Goal: Task Accomplishment & Management: Complete application form

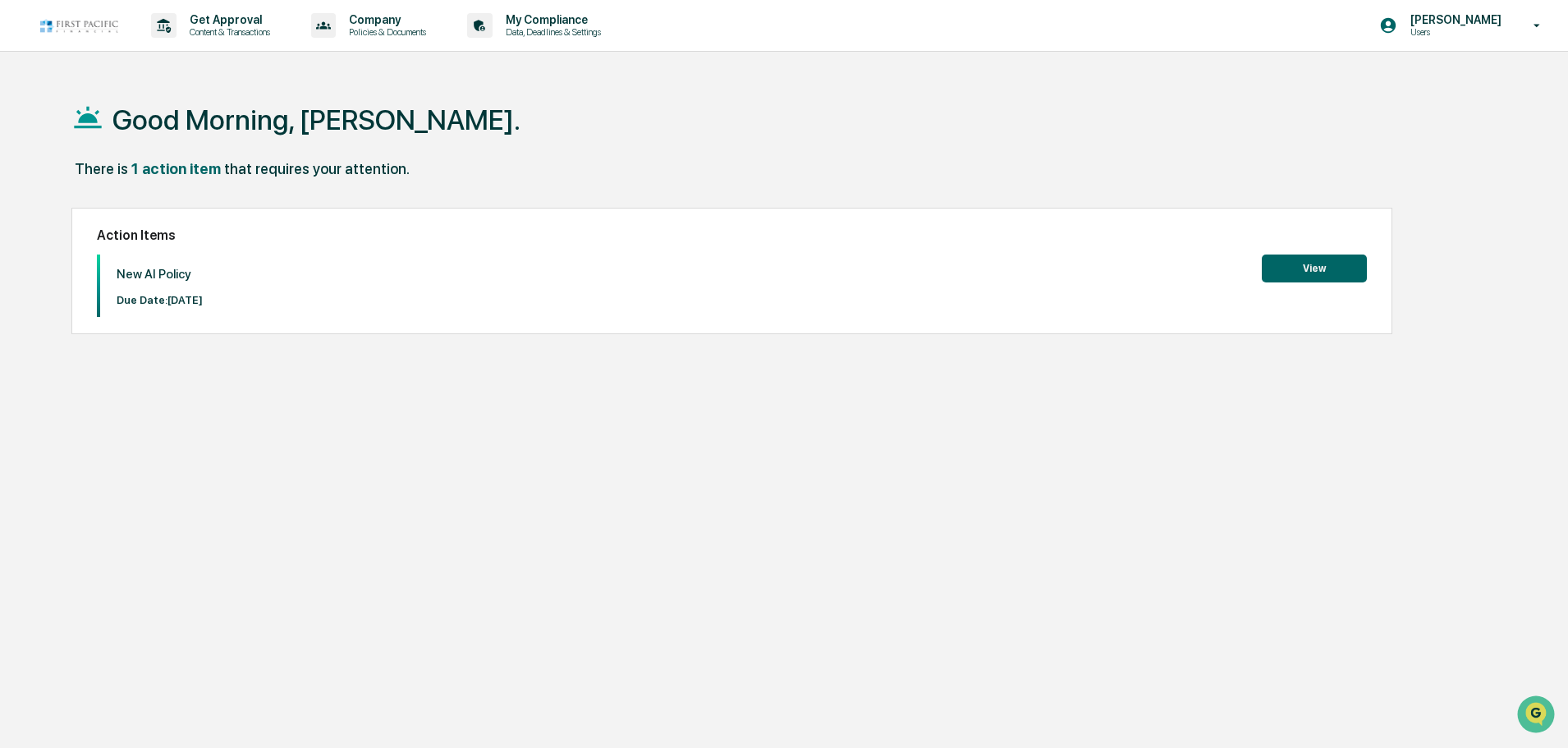
click at [1300, 271] on button "View" at bounding box center [1314, 269] width 105 height 28
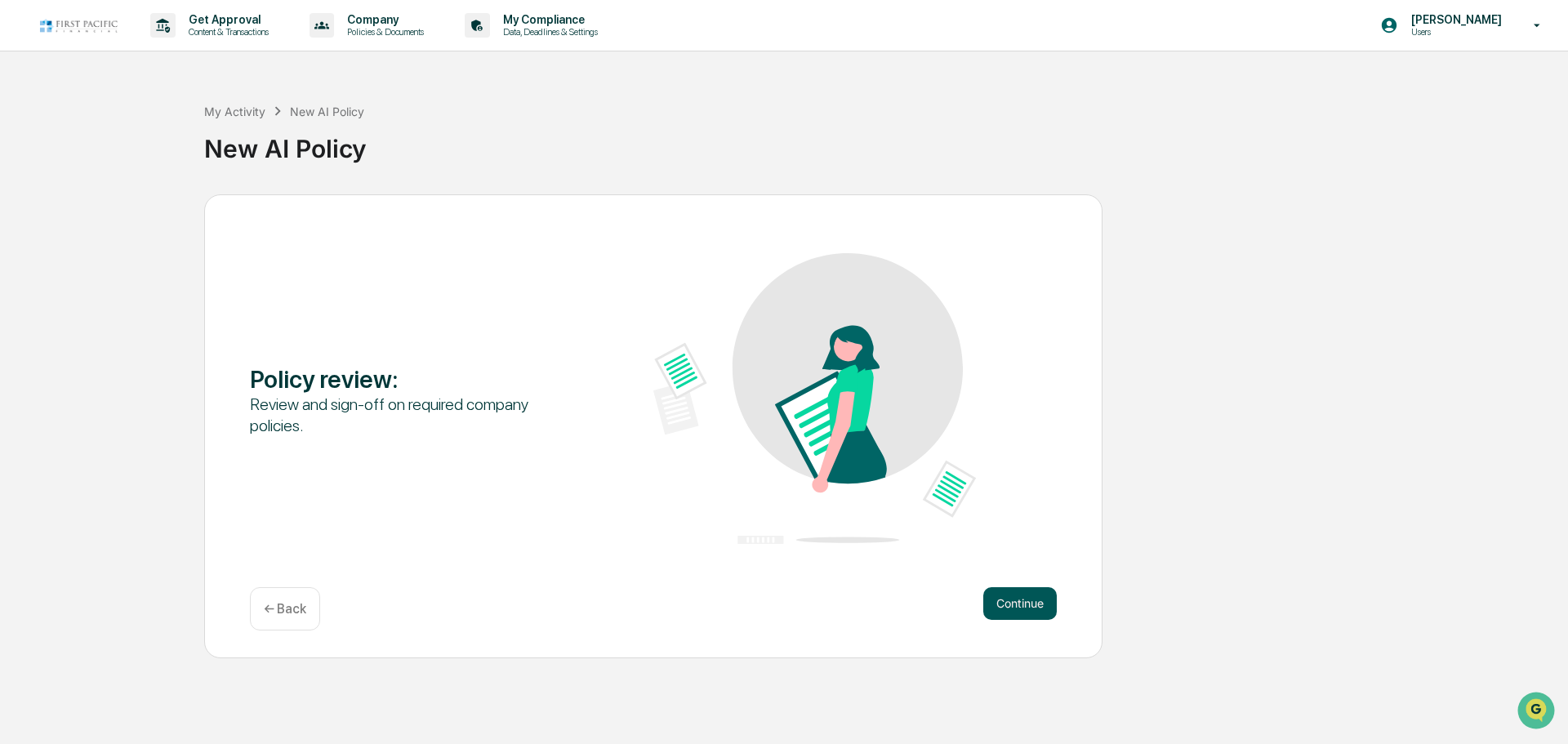
click at [1009, 604] on button "Continue" at bounding box center [1020, 603] width 73 height 32
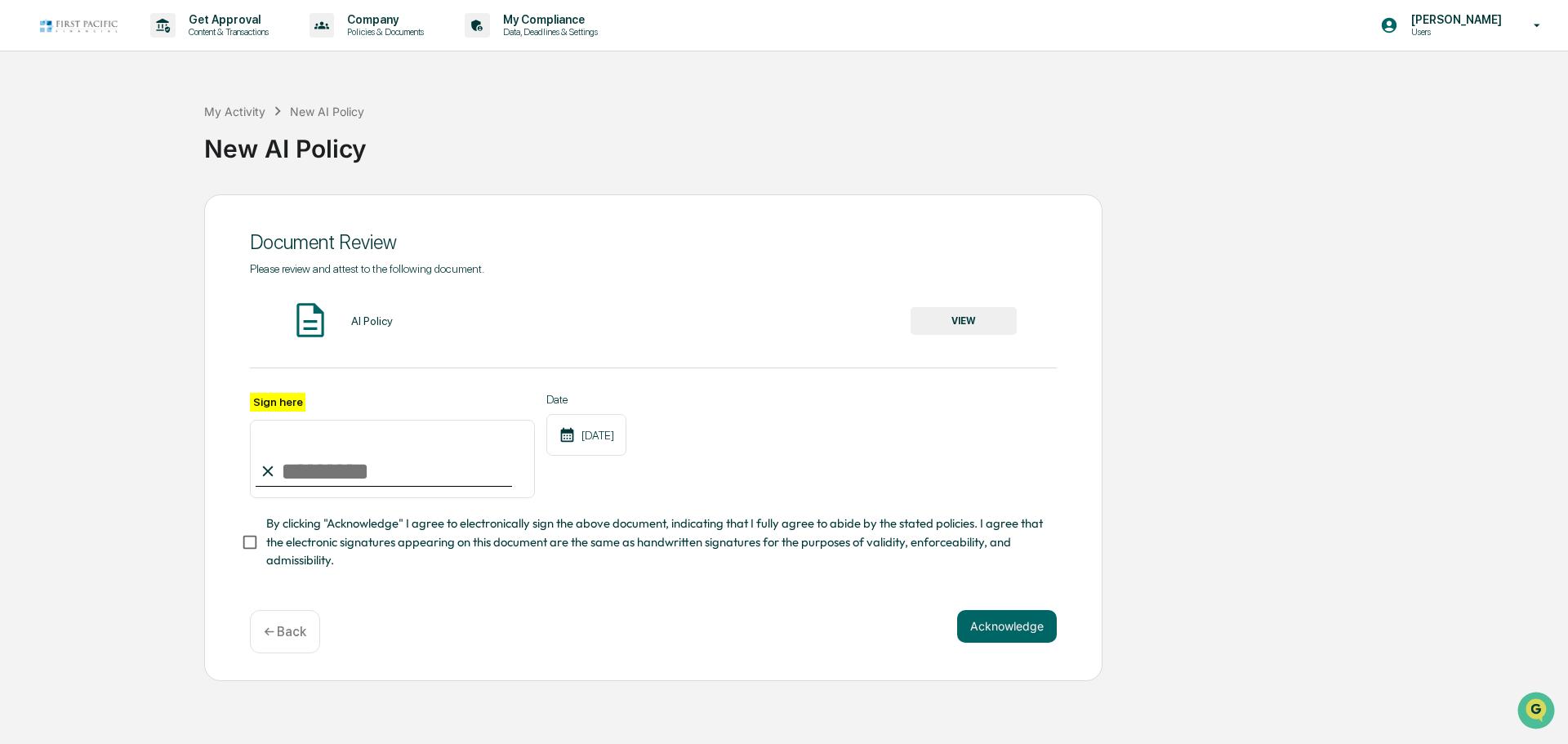
click at [946, 322] on button "VIEW" at bounding box center [964, 321] width 107 height 28
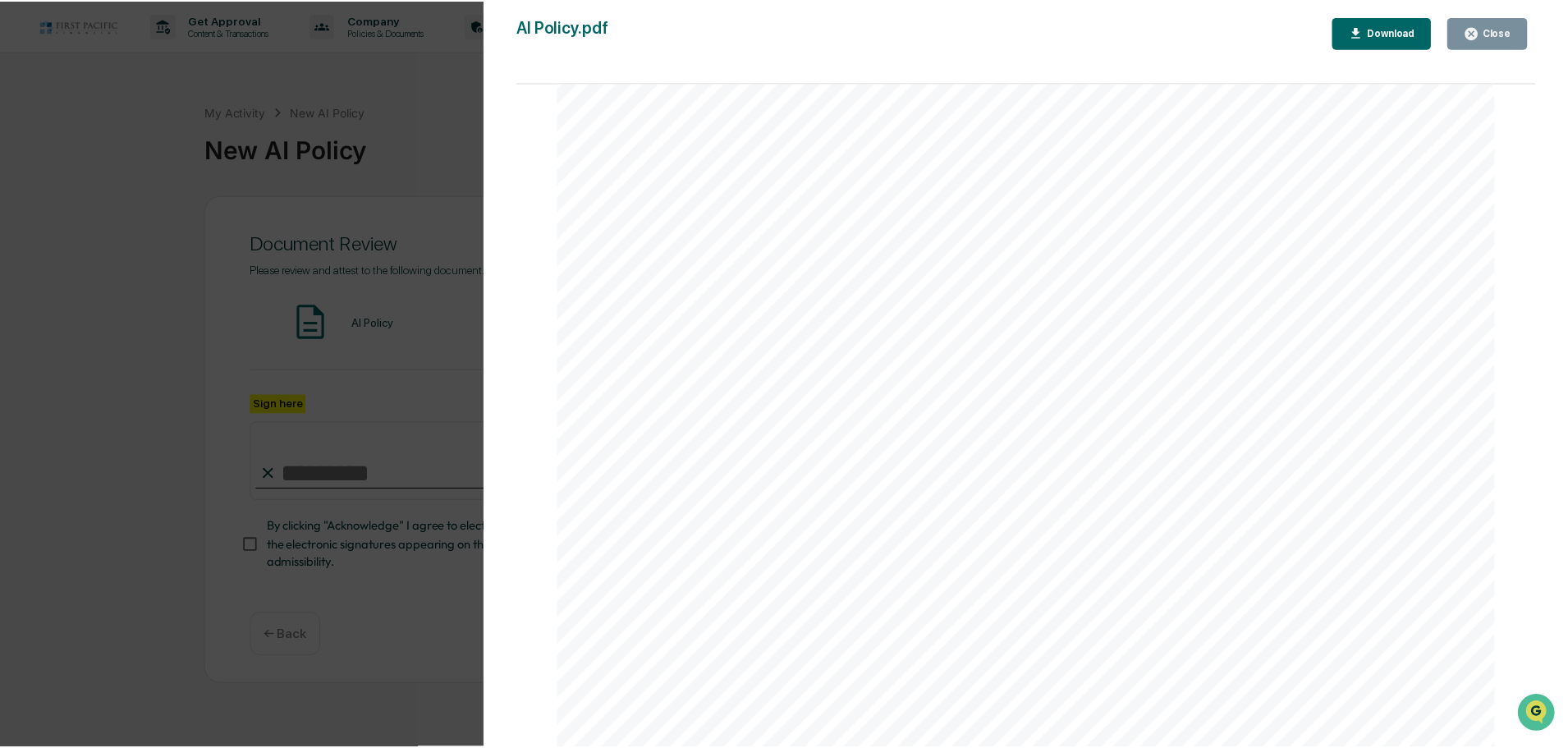
scroll to position [592, 0]
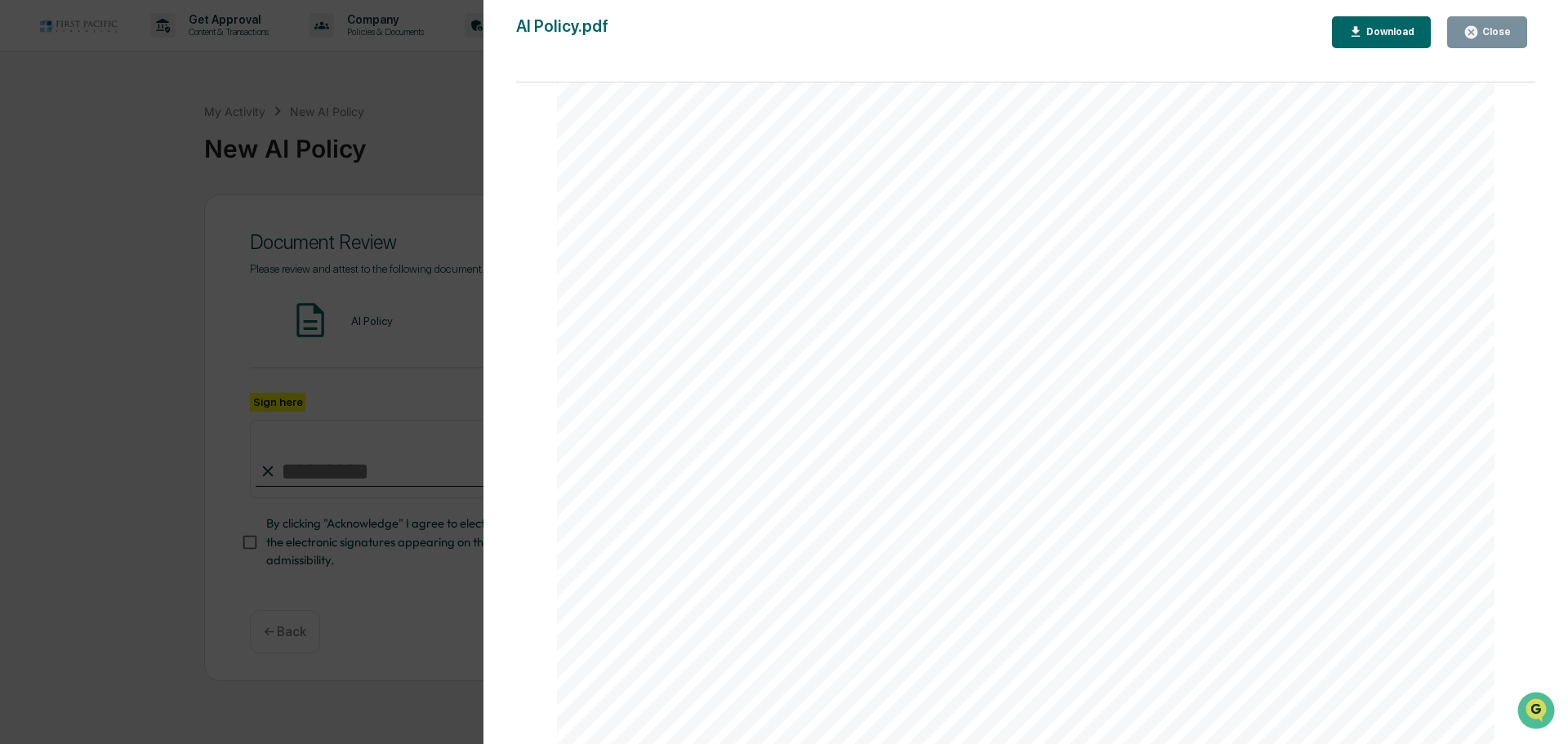
click at [1475, 43] on button "Close" at bounding box center [1488, 32] width 80 height 31
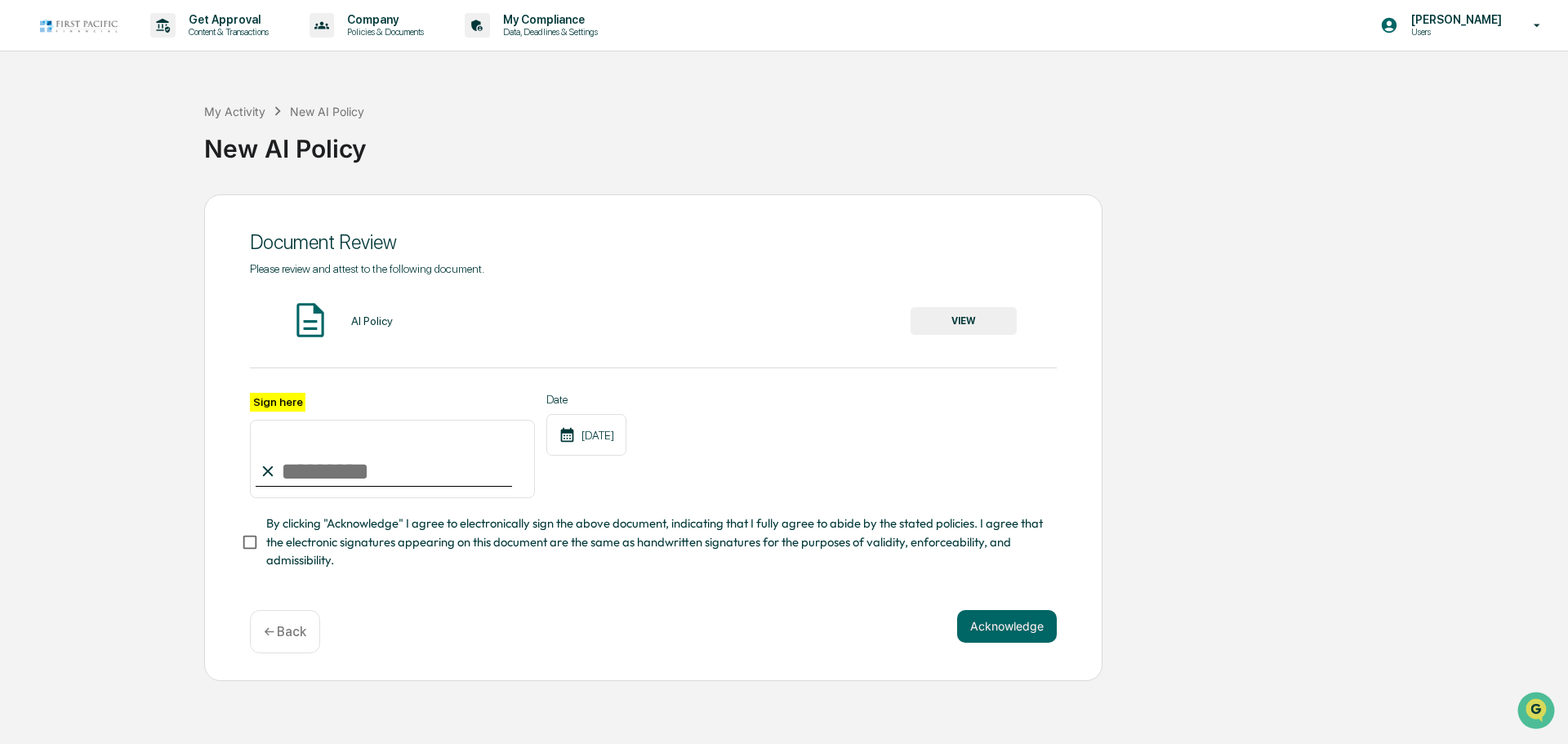
click at [374, 478] on input "Sign here" at bounding box center [392, 459] width 285 height 79
type input "**********"
click at [987, 627] on button "Acknowledge" at bounding box center [1007, 626] width 100 height 32
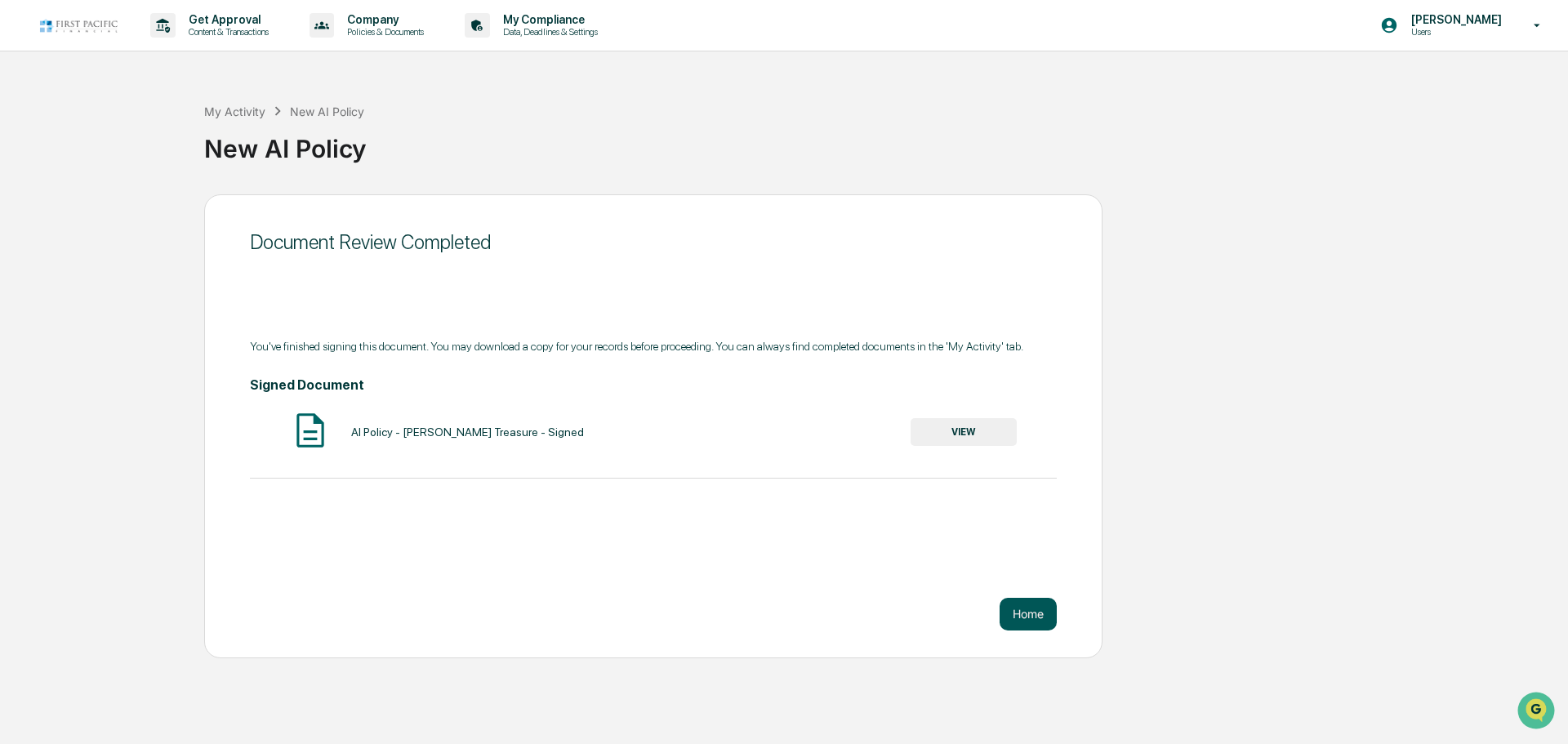
click at [1035, 618] on button "Home" at bounding box center [1028, 614] width 57 height 32
